Goal: Information Seeking & Learning: Find specific fact

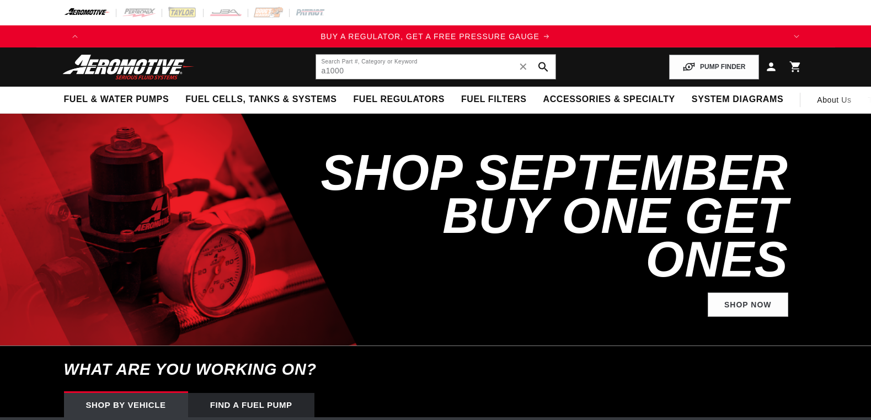
type input "a1000"
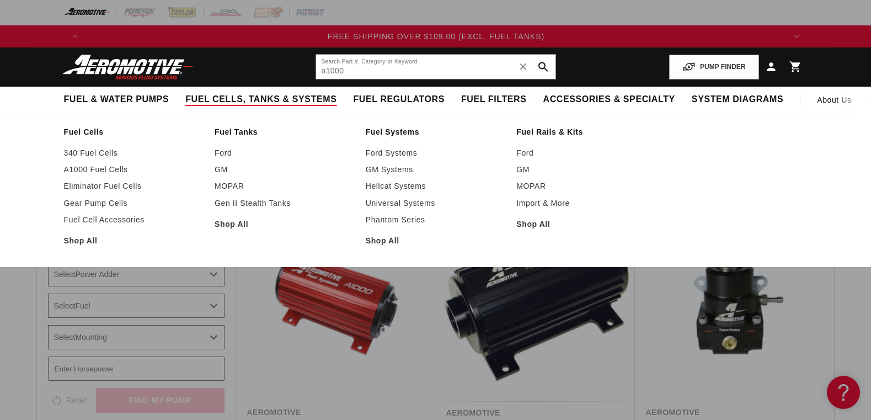
scroll to position [0, 2099]
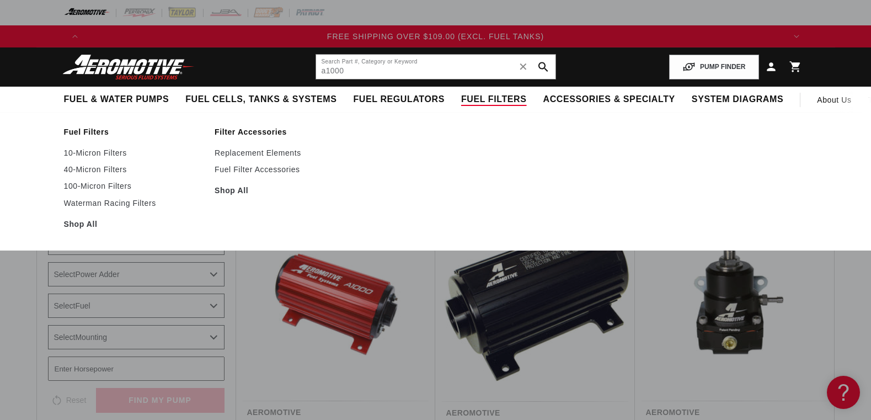
click at [461, 190] on ul "Fuel Filters 10-Micron Filters 40-Micron Filters 100-Micron Filters" at bounding box center [435, 181] width 799 height 109
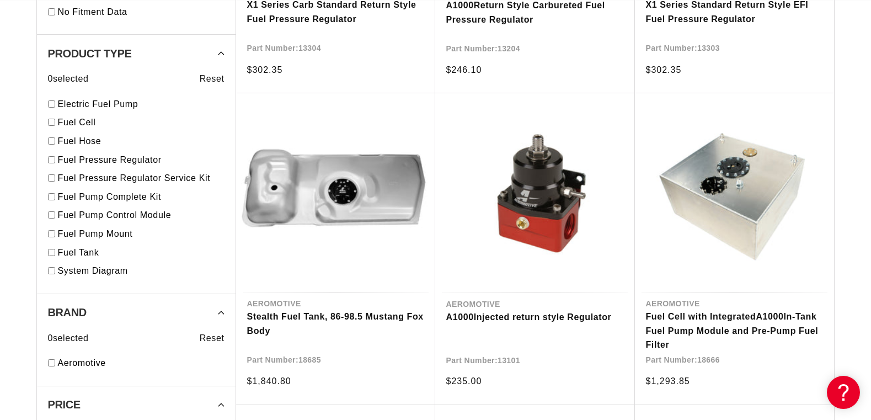
scroll to position [962, 0]
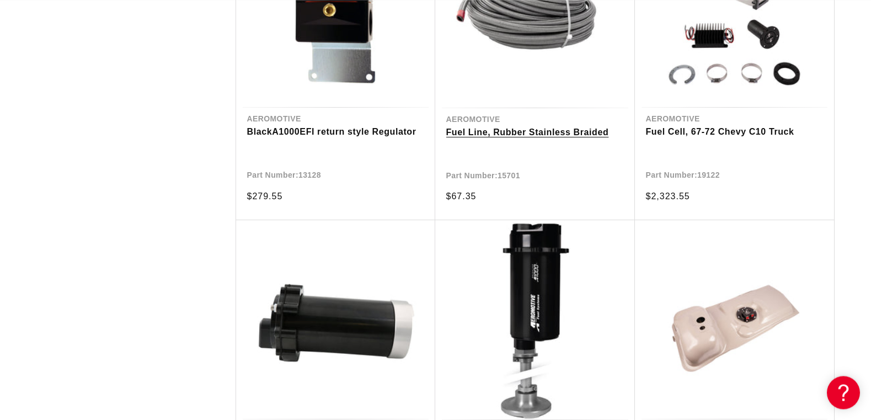
scroll to position [2251, 0]
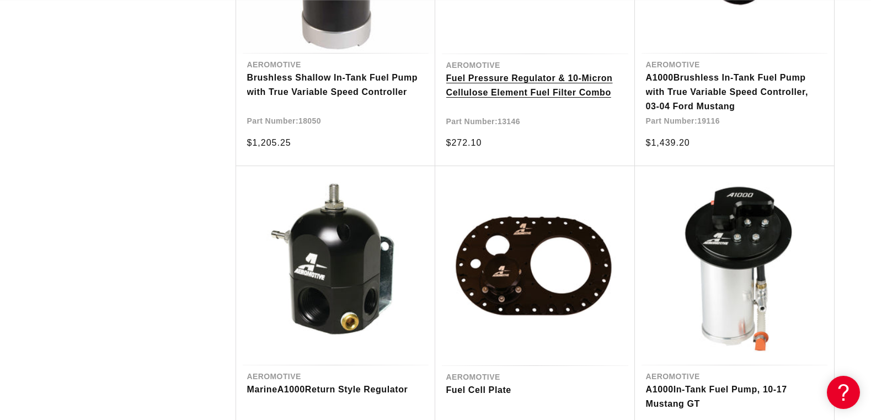
scroll to position [3377, 0]
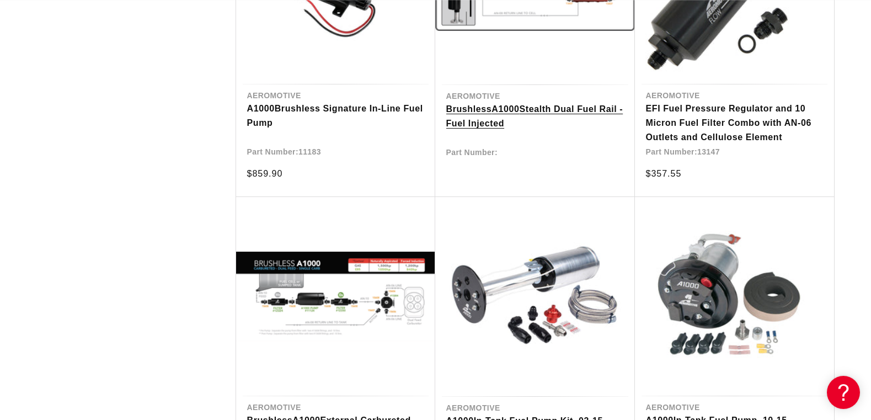
scroll to position [4727, 0]
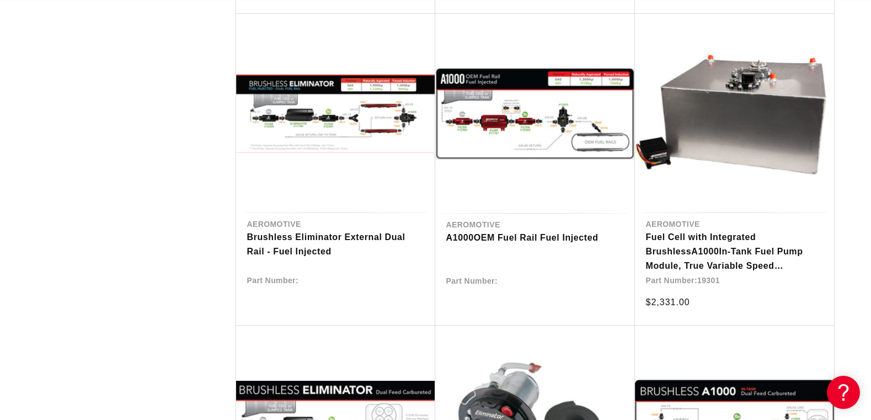
scroll to position [5909, 0]
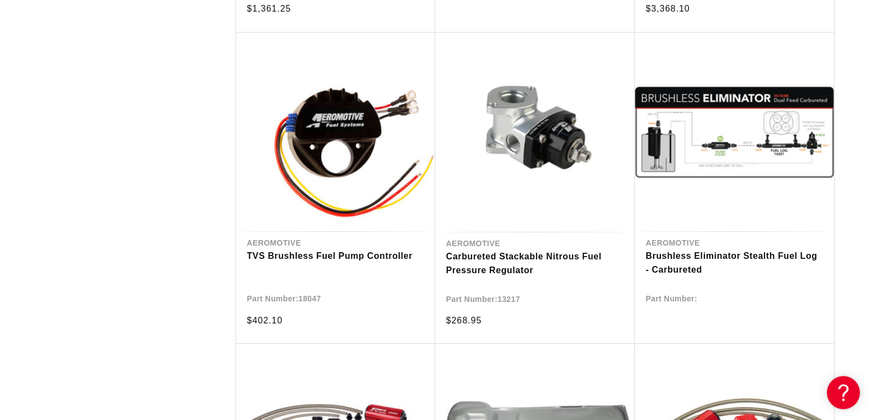
scroll to position [7035, 0]
